Goal: Task Accomplishment & Management: Complete application form

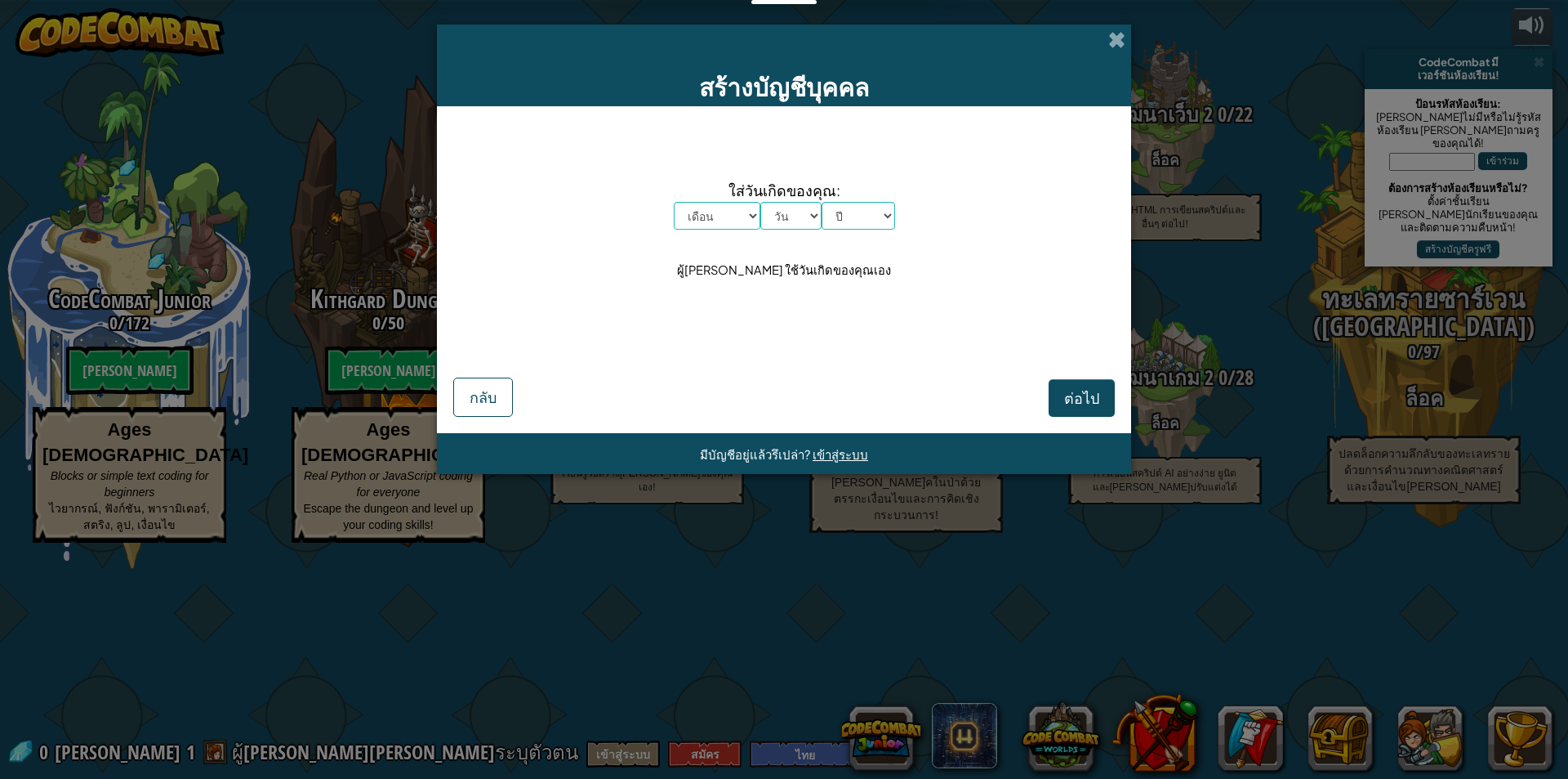
select select "th"
click at [1117, 41] on span at bounding box center [1117, 40] width 18 height 18
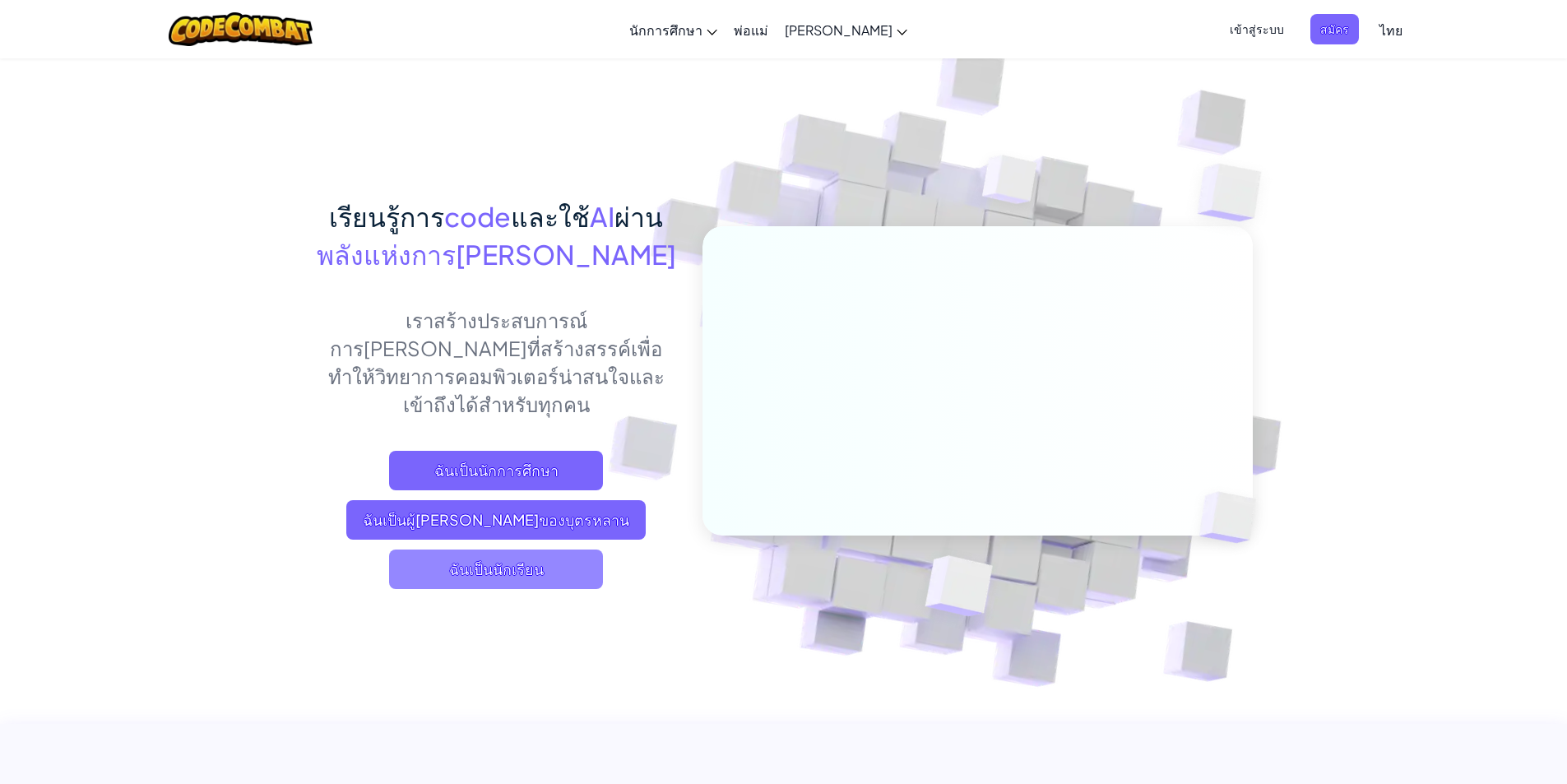
click at [483, 549] on span "ฉันเป็นนักเรียน" at bounding box center [495, 569] width 214 height 39
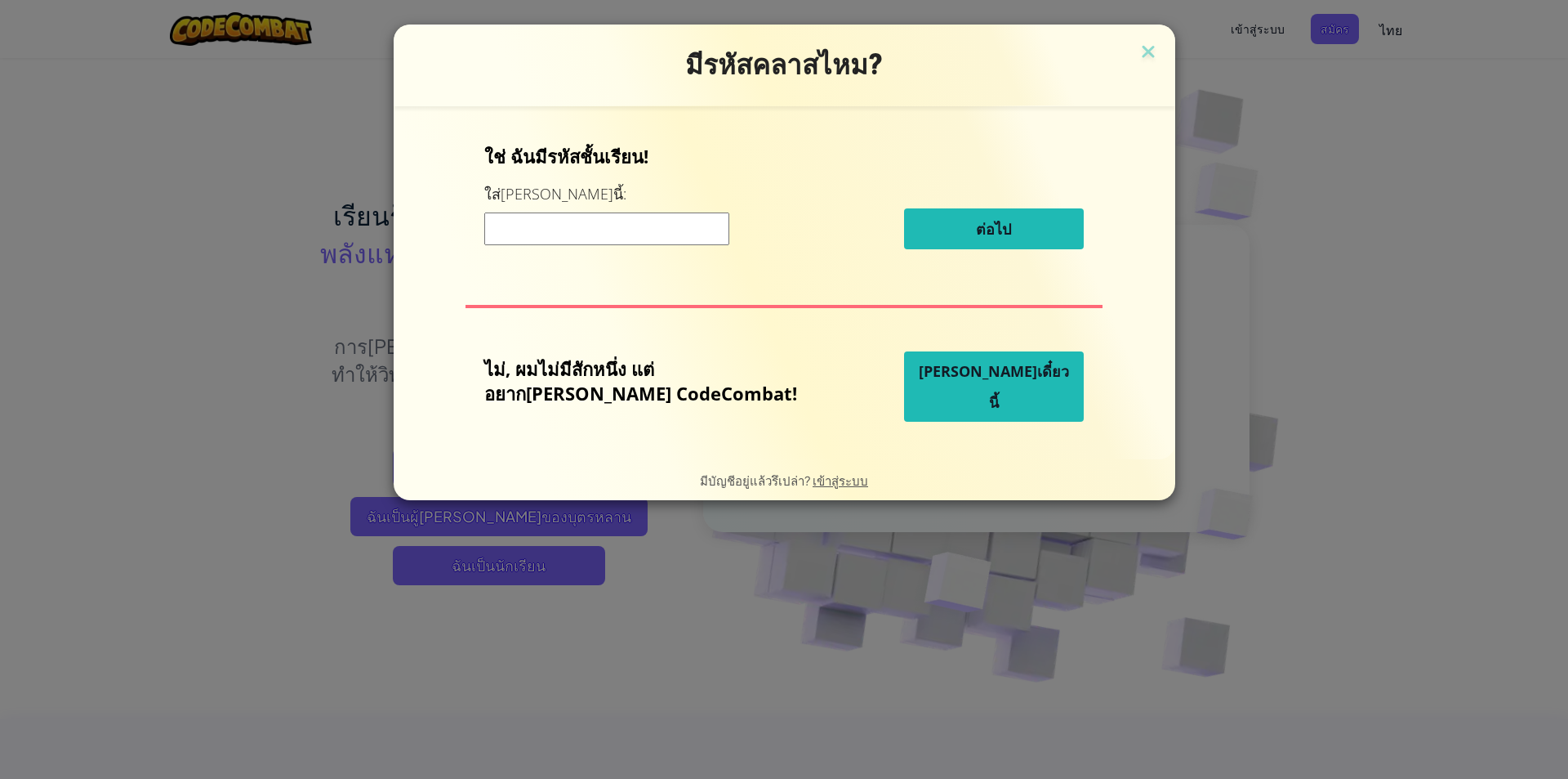
click at [636, 243] on input at bounding box center [606, 228] width 245 height 32
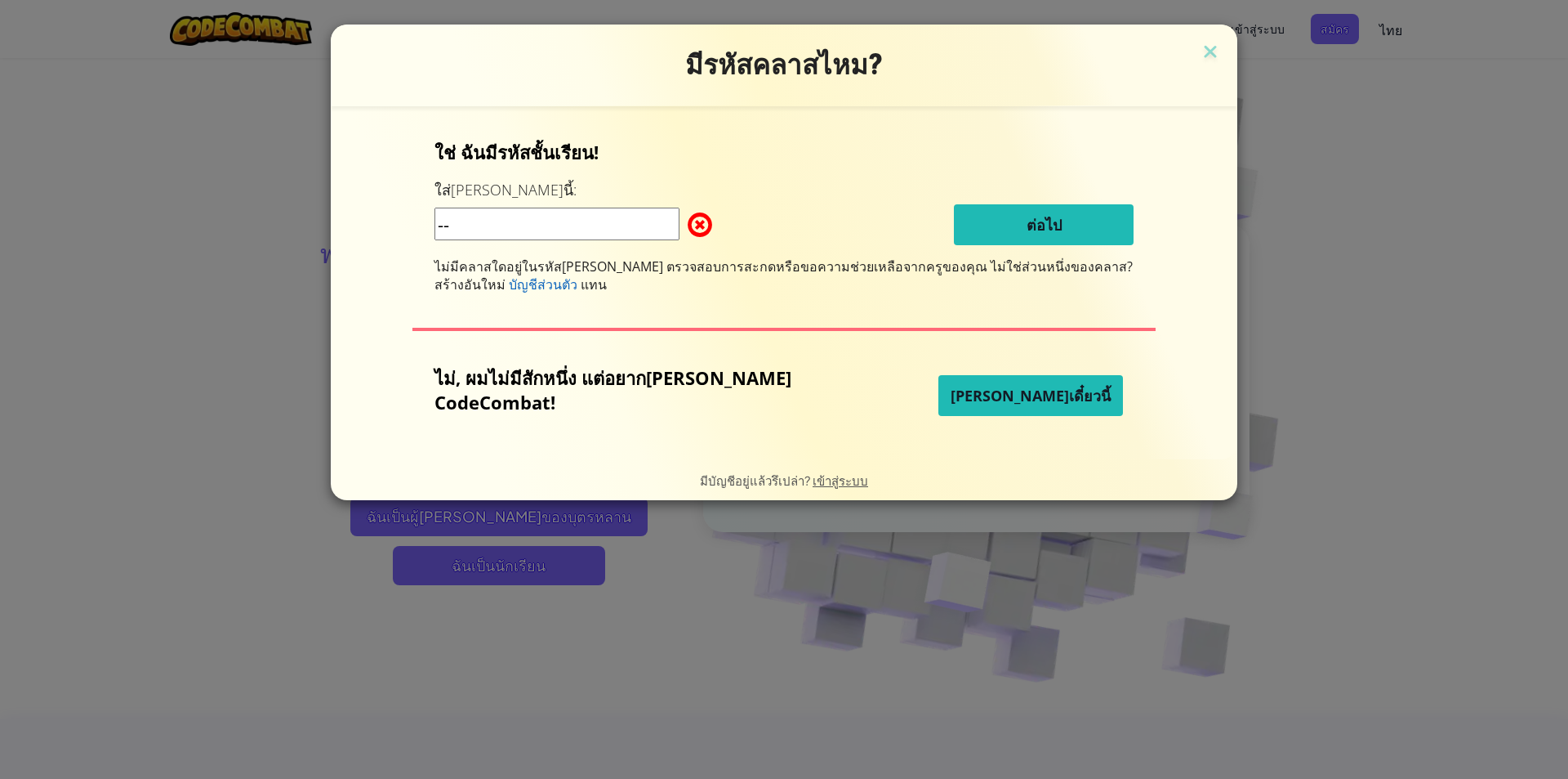
type input "-"
click at [522, 219] on input at bounding box center [557, 223] width 245 height 32
click at [1200, 52] on img at bounding box center [1211, 53] width 22 height 24
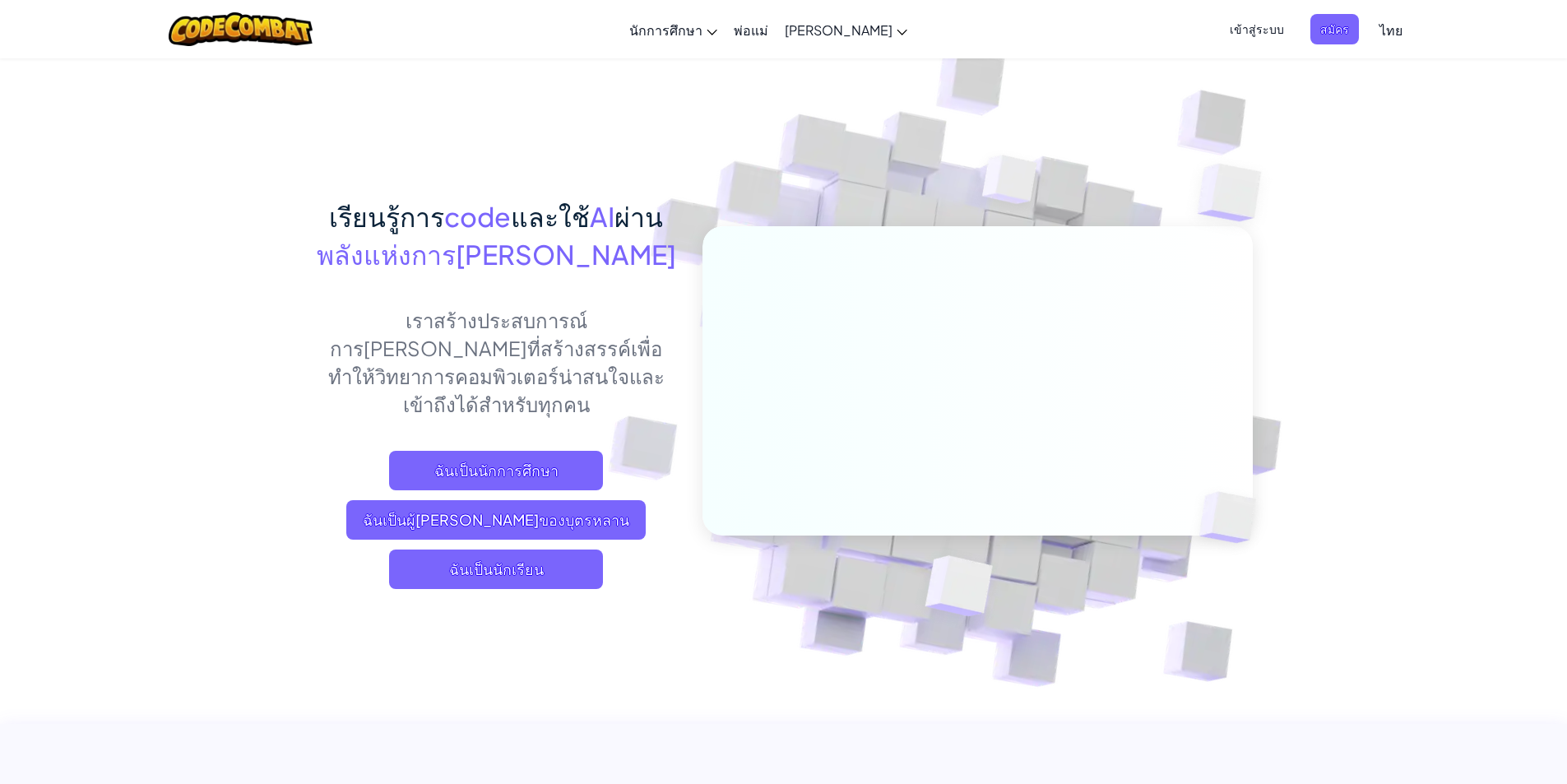
click at [1236, 27] on span "เข้าสู่ระบบ" at bounding box center [1257, 29] width 74 height 31
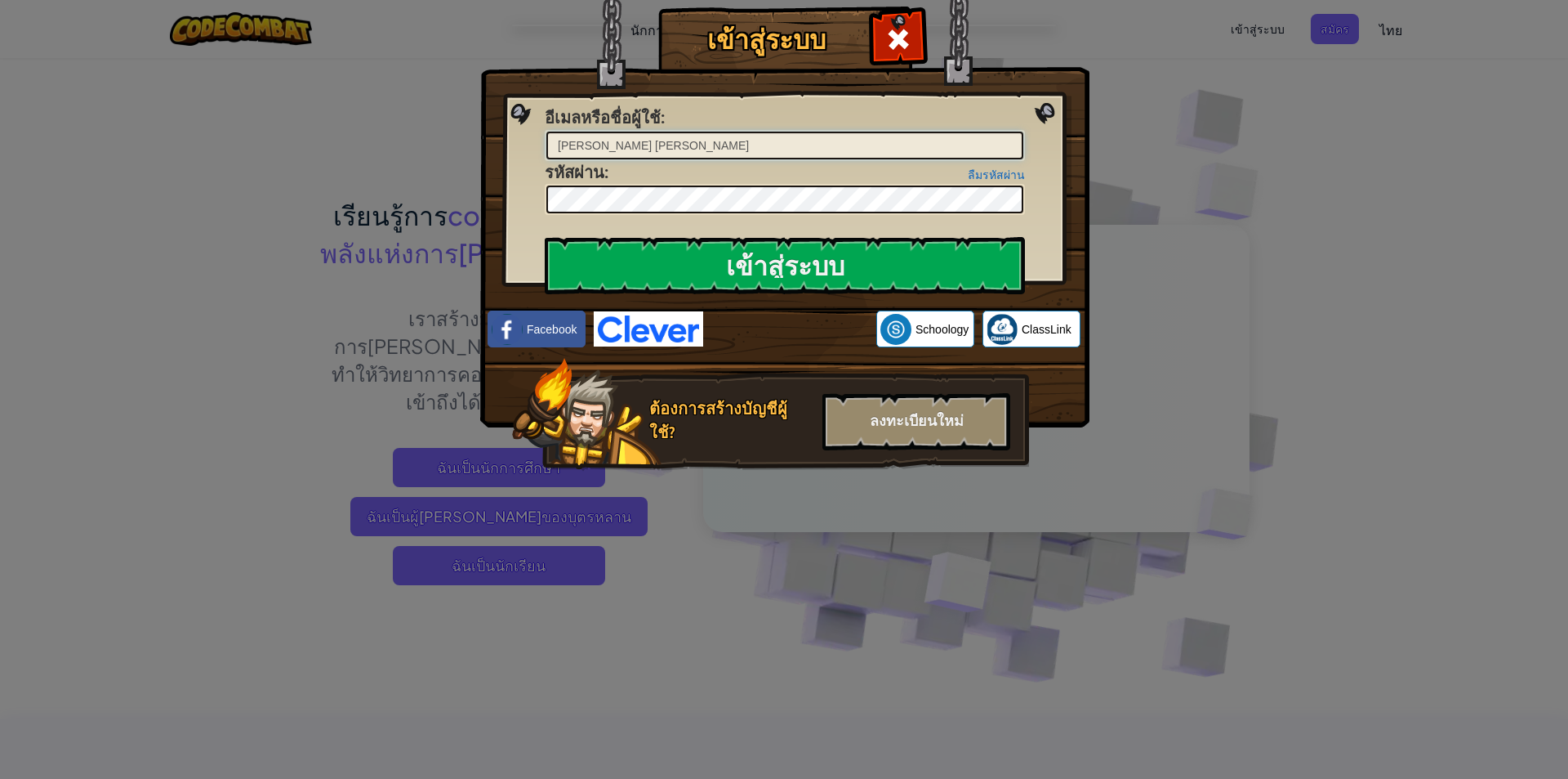
click at [672, 145] on input "มณฑิตา ยวงสันเทียะ" at bounding box center [784, 145] width 477 height 27
type input "มณฑิตา ยวงสันเทียะม"
click at [861, 258] on input "เข้าสู่ระบบ" at bounding box center [784, 266] width 480 height 57
